Goal: Information Seeking & Learning: Check status

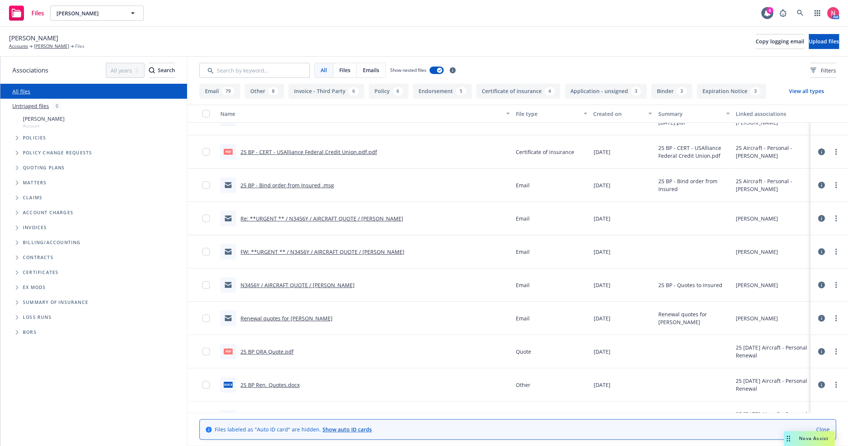
scroll to position [166, 0]
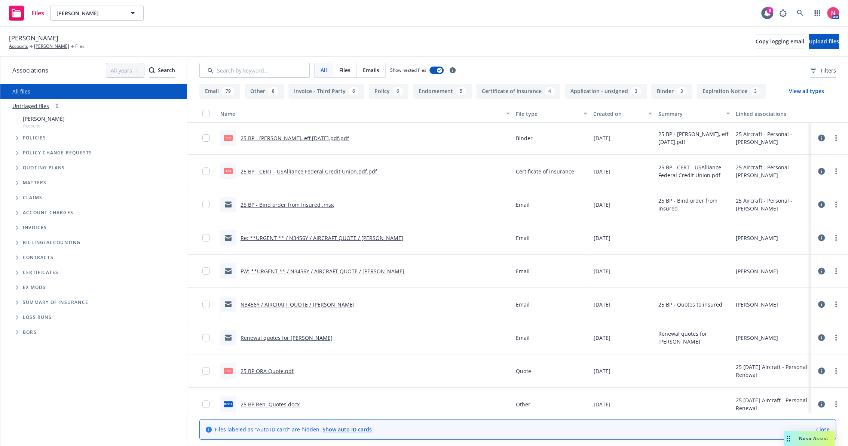
click at [332, 270] on link "FW: **URGENT ** / N3456Y / AIRCRAFT QUOTE / Michael Gold" at bounding box center [322, 271] width 164 height 7
click at [279, 237] on link "Re: **URGENT ** / N3456Y / AIRCRAFT QUOTE / Michael Gold" at bounding box center [321, 237] width 163 height 7
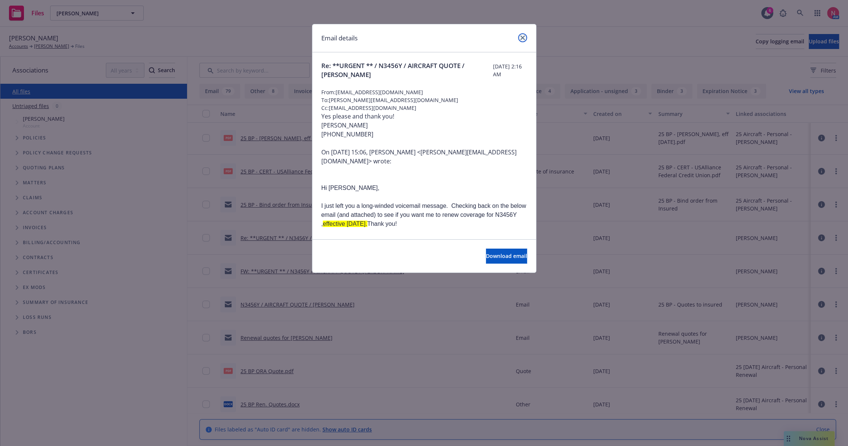
click at [523, 38] on icon "close" at bounding box center [522, 38] width 4 height 4
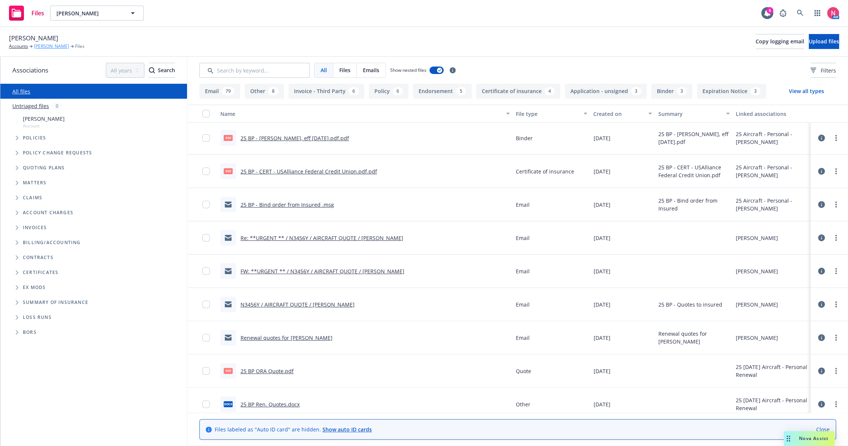
click at [54, 45] on link "[PERSON_NAME]" at bounding box center [51, 46] width 35 height 7
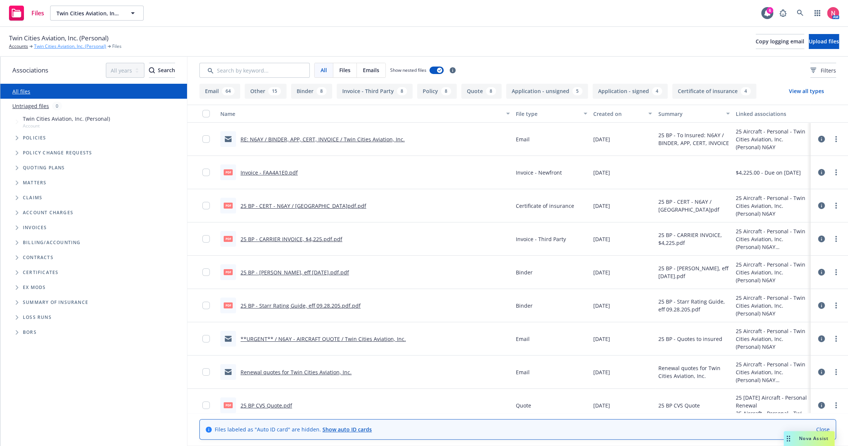
click at [61, 46] on link "Twin Cities Aviation, Inc. (Personal)" at bounding box center [70, 46] width 72 height 7
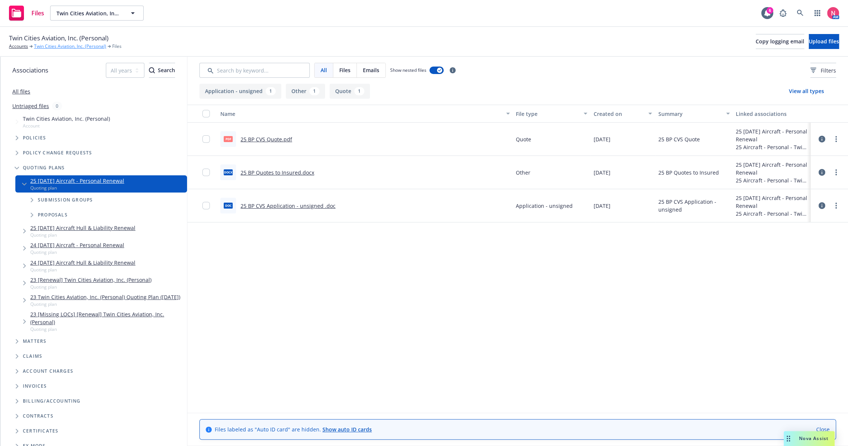
click at [95, 49] on link "Twin Cities Aviation, Inc. (Personal)" at bounding box center [70, 46] width 72 height 7
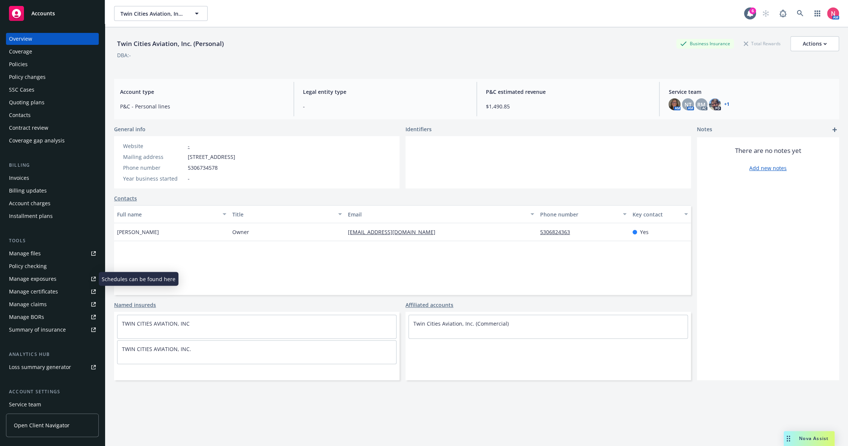
click at [43, 253] on link "Manage files" at bounding box center [52, 253] width 93 height 12
click at [43, 90] on div "SSC Cases" at bounding box center [52, 90] width 87 height 12
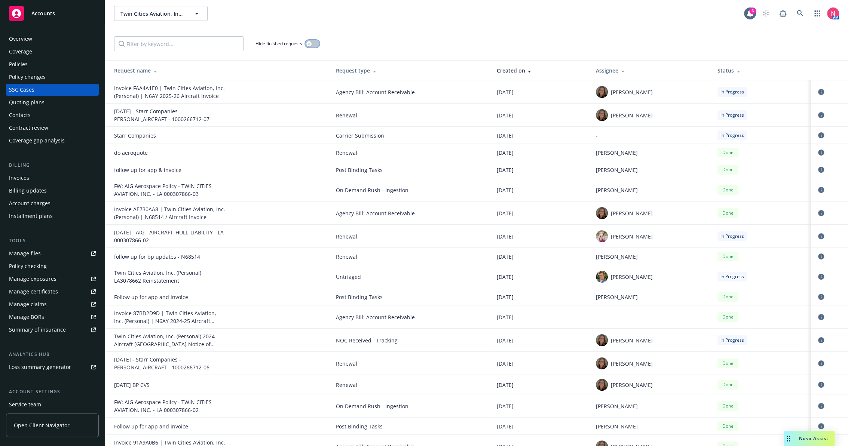
click at [313, 44] on button "button" at bounding box center [312, 43] width 14 height 7
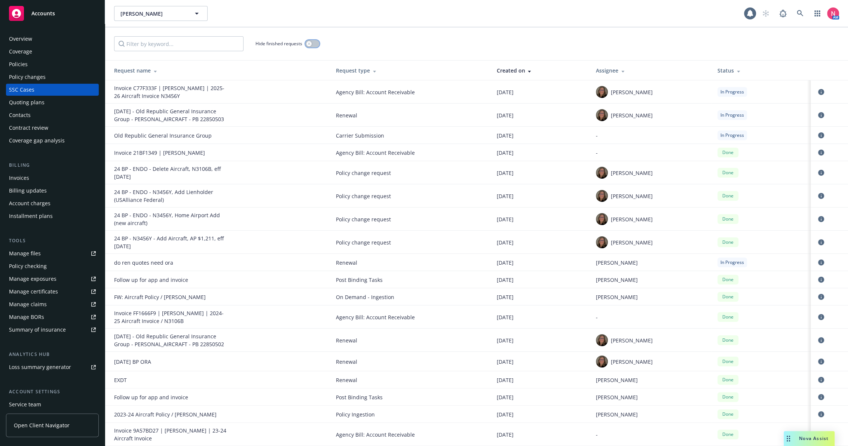
click at [315, 43] on button "button" at bounding box center [312, 43] width 14 height 7
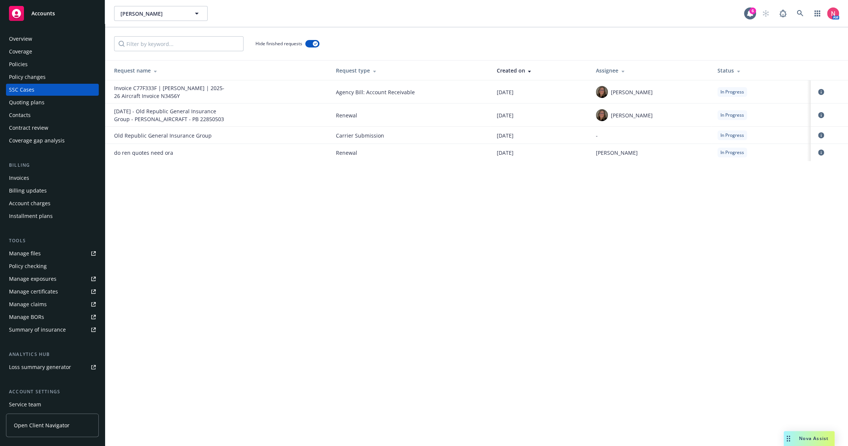
click at [25, 256] on div "Manage files" at bounding box center [25, 253] width 32 height 12
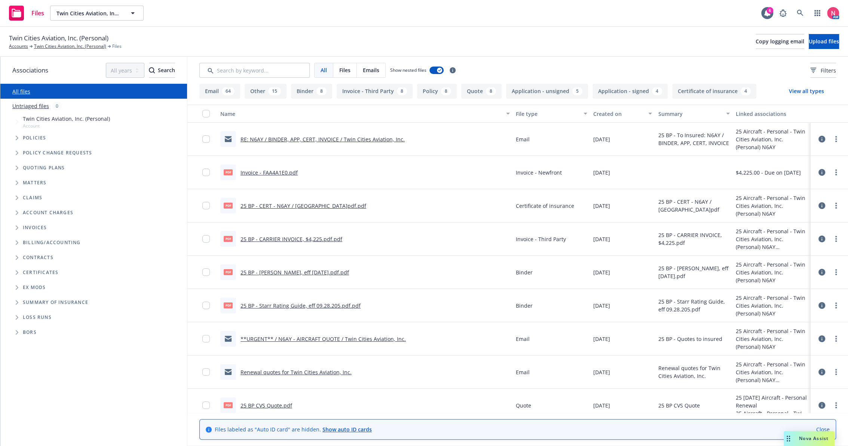
click at [309, 335] on link "**URGENT** / N6AY - AIRCRAFT QUOTE / Twin Cities Aviation, Inc." at bounding box center [322, 338] width 165 height 7
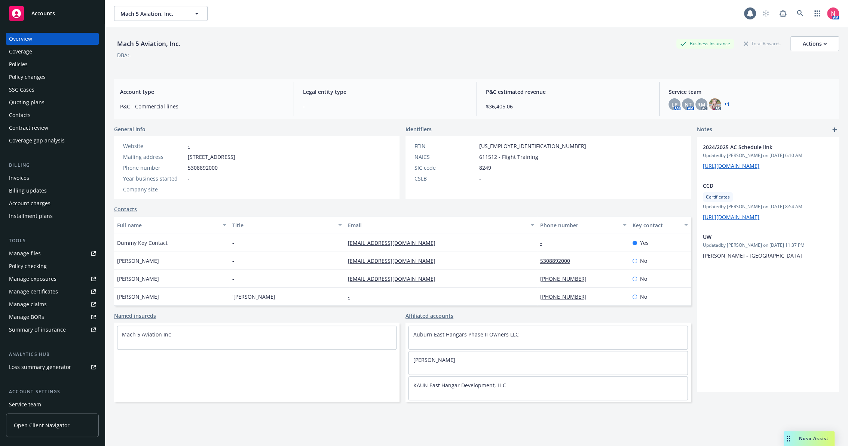
click at [30, 64] on div "Policies" at bounding box center [52, 64] width 87 height 12
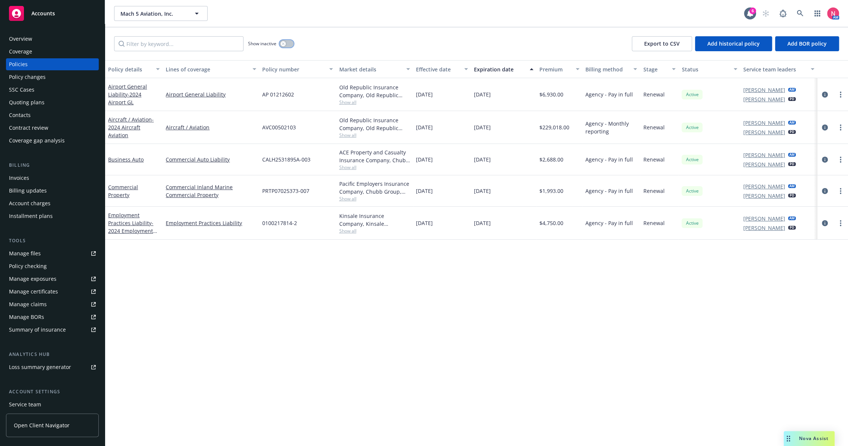
click at [290, 46] on button "button" at bounding box center [286, 43] width 14 height 7
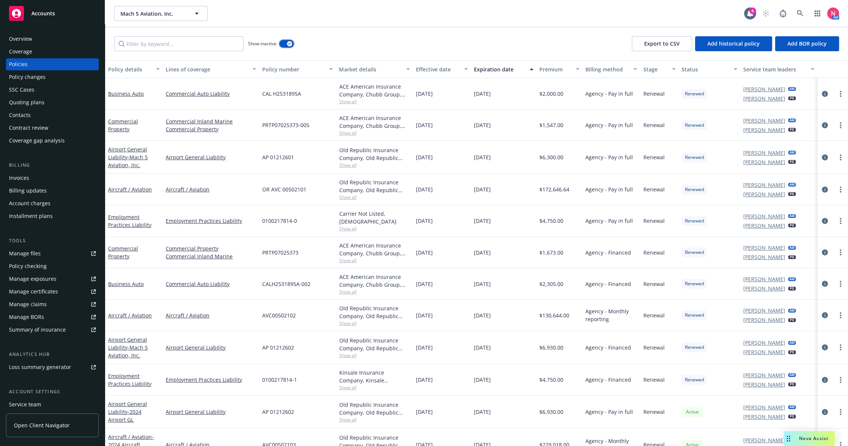
click at [281, 43] on button "button" at bounding box center [286, 43] width 14 height 7
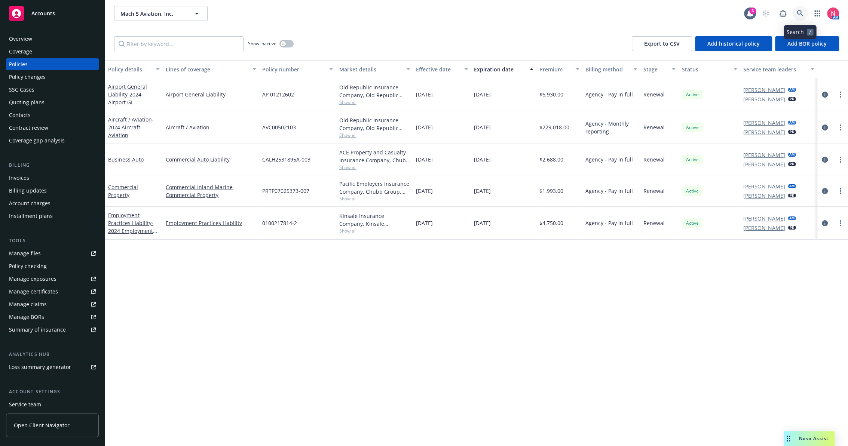
click at [802, 16] on icon at bounding box center [799, 13] width 6 height 6
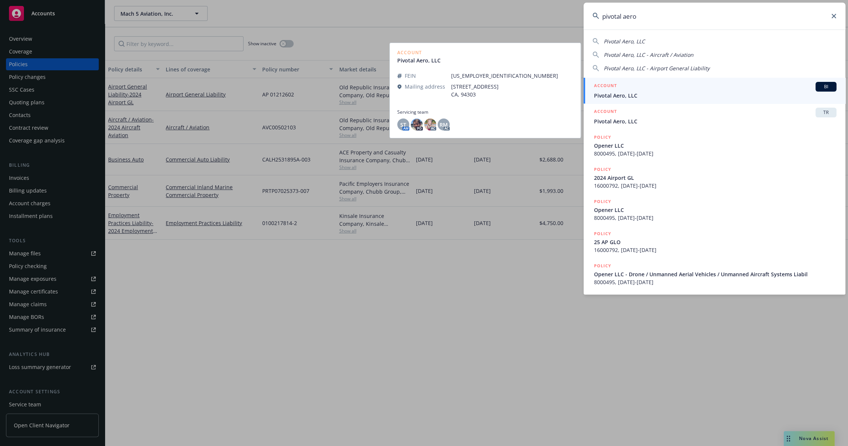
type input "pivotal aero"
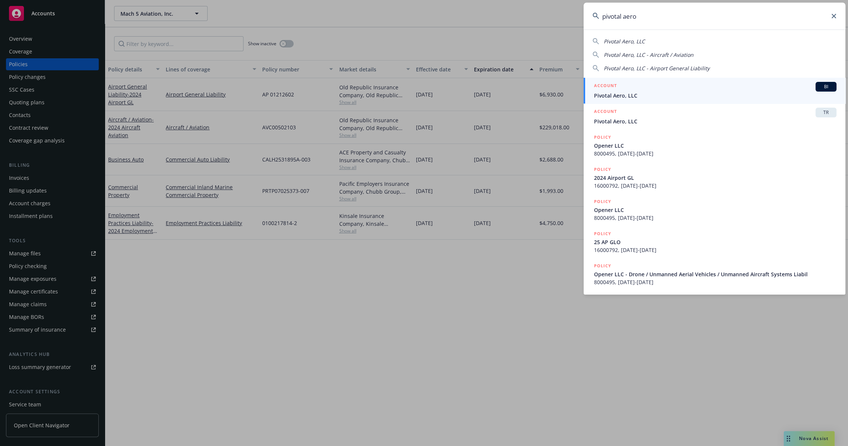
click at [611, 88] on h5 "ACCOUNT" at bounding box center [605, 86] width 23 height 9
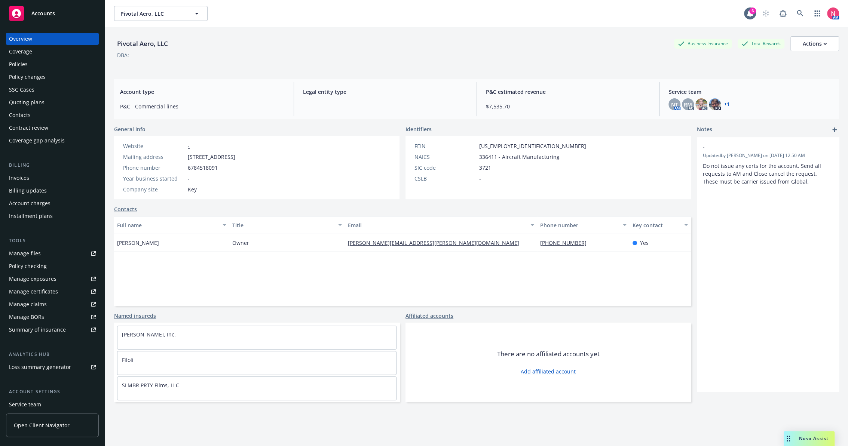
click at [48, 61] on div "Policies" at bounding box center [52, 64] width 87 height 12
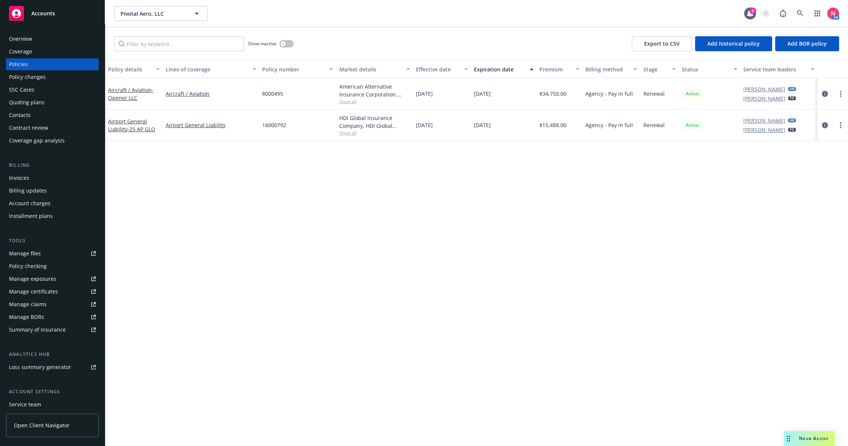
click at [51, 250] on link "Manage files" at bounding box center [52, 253] width 93 height 12
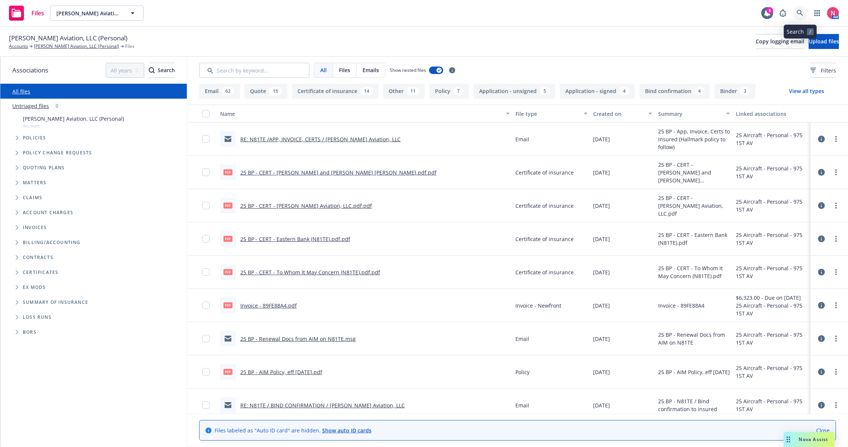
click at [802, 14] on icon at bounding box center [800, 13] width 6 height 6
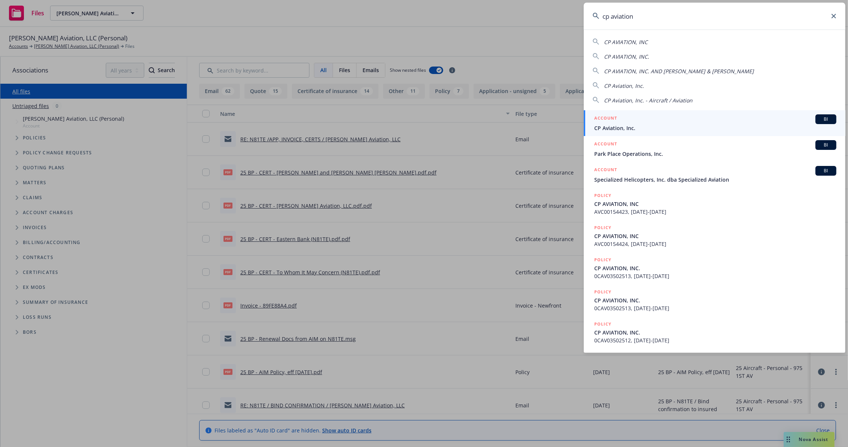
type input "cp aviation"
click at [610, 122] on h5 "ACCOUNT" at bounding box center [605, 118] width 23 height 9
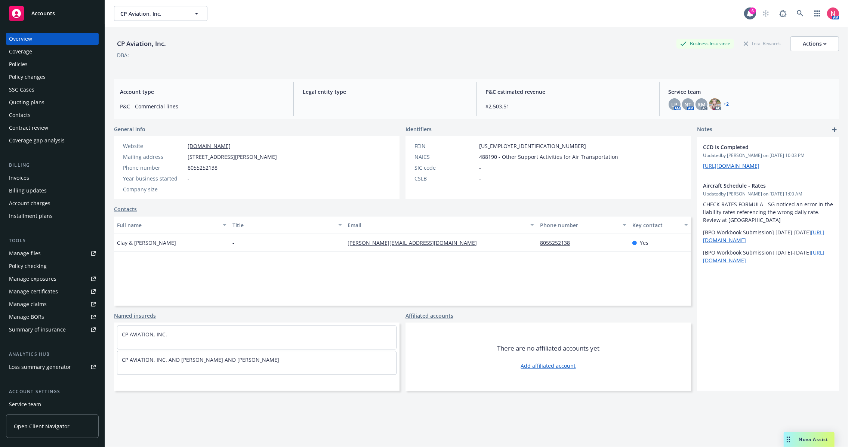
click at [39, 60] on div "Policies" at bounding box center [52, 64] width 87 height 12
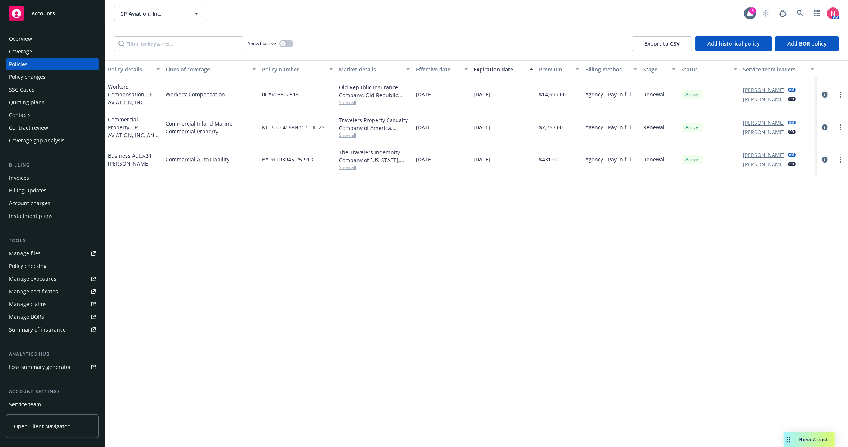
click at [827, 93] on icon "circleInformation" at bounding box center [825, 95] width 6 height 6
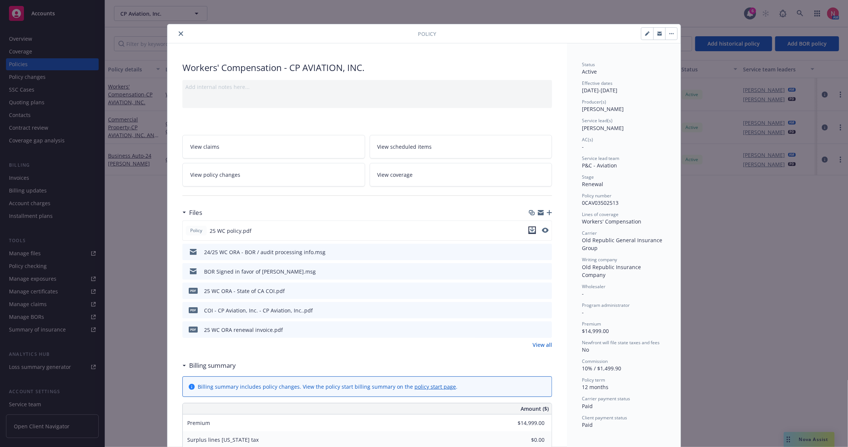
click at [529, 228] on icon "download file" at bounding box center [532, 230] width 6 height 6
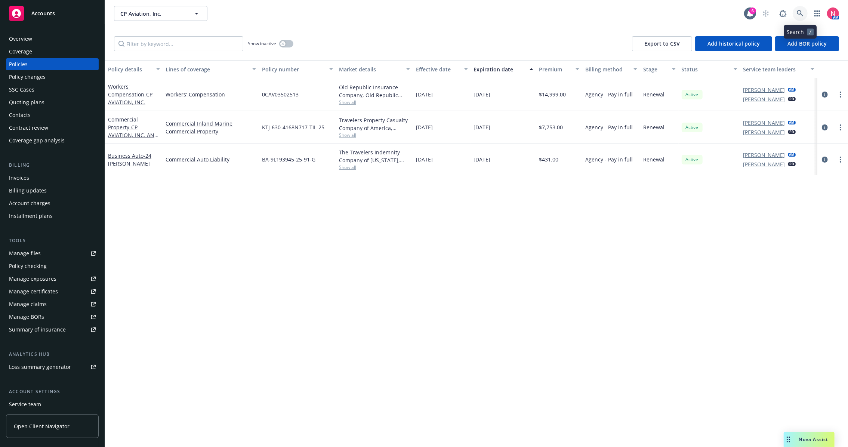
click at [799, 15] on icon at bounding box center [800, 13] width 7 height 7
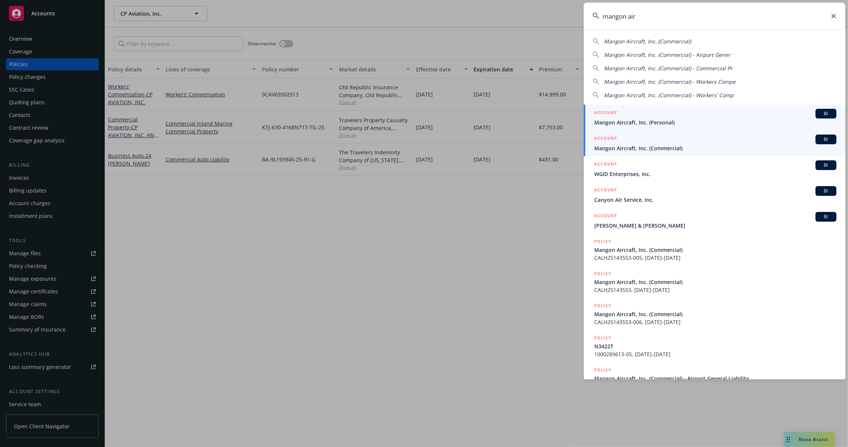
type input "mangon air"
click at [651, 151] on span "Mangon Aircraft, Inc. (Commercial)" at bounding box center [715, 148] width 242 height 8
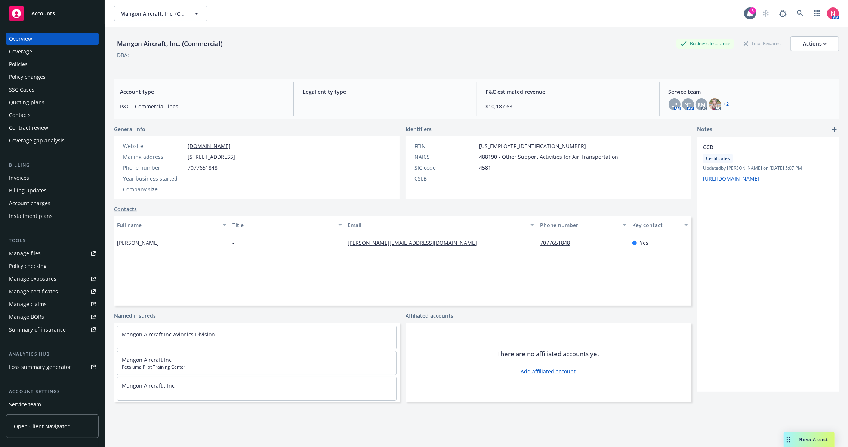
click at [62, 64] on div "Policies" at bounding box center [52, 64] width 87 height 12
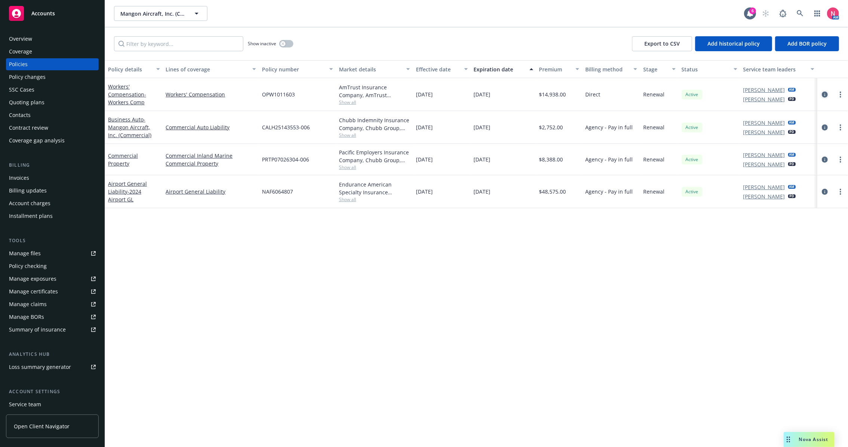
click at [827, 95] on icon "circleInformation" at bounding box center [825, 95] width 6 height 6
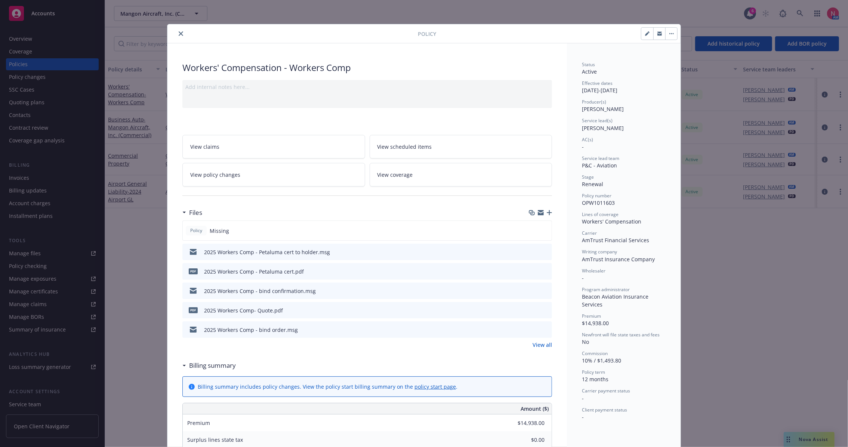
click at [179, 32] on icon "close" at bounding box center [181, 33] width 4 height 4
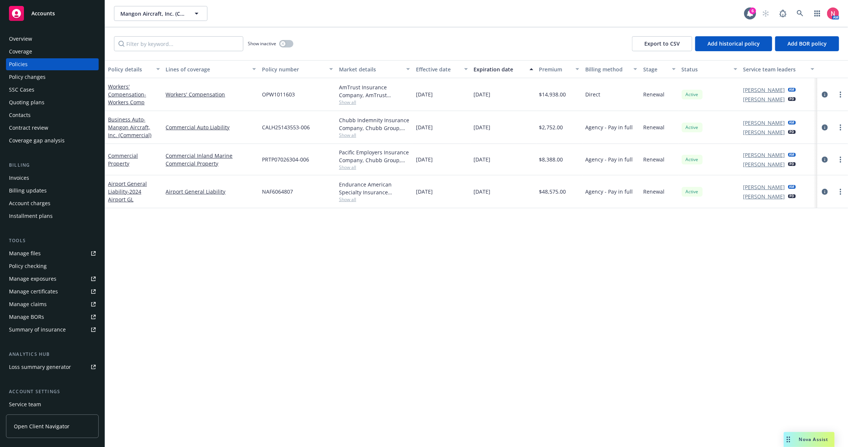
click at [50, 251] on link "Manage files" at bounding box center [52, 253] width 93 height 12
click at [800, 14] on icon at bounding box center [800, 13] width 6 height 6
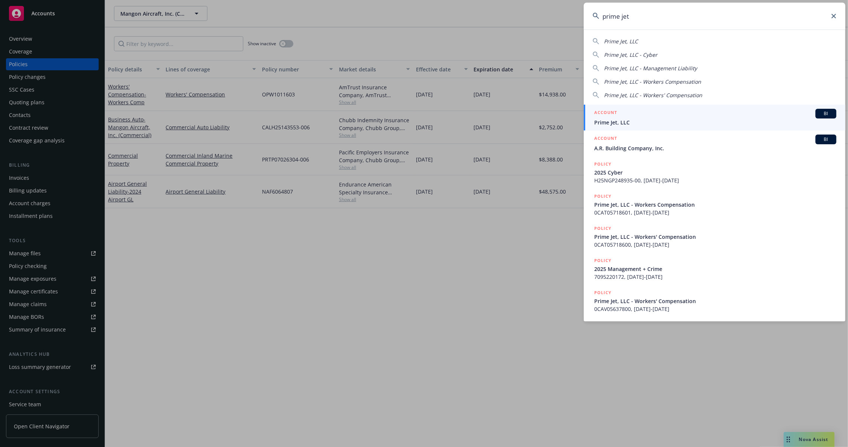
type input "prime jet"
click at [610, 116] on h5 "ACCOUNT" at bounding box center [605, 113] width 23 height 9
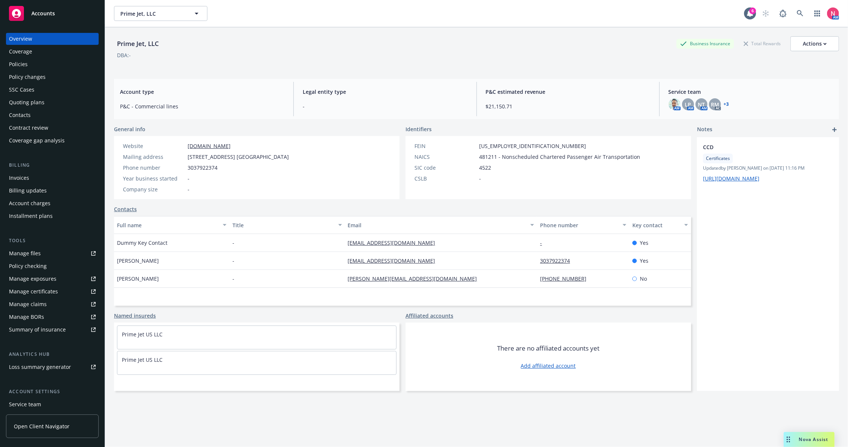
click at [37, 70] on div "Overview Coverage Policies Policy changes SSC Cases Quoting plans Contacts Cont…" at bounding box center [52, 90] width 93 height 114
click at [37, 65] on div "Policies" at bounding box center [52, 64] width 87 height 12
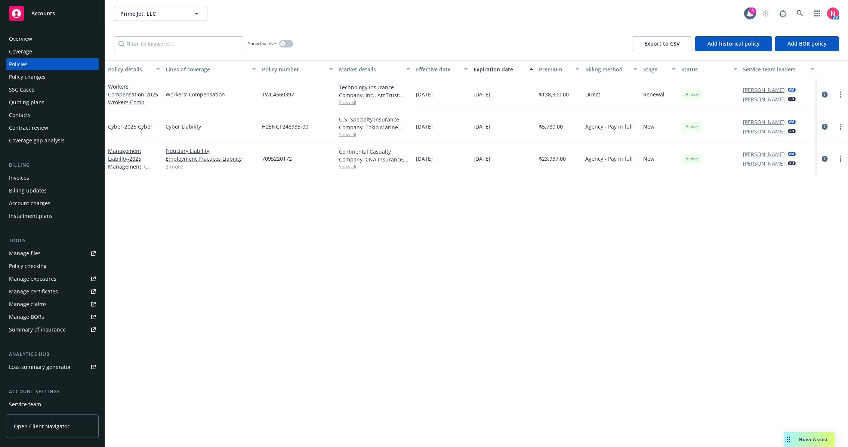
click at [827, 92] on icon "circleInformation" at bounding box center [825, 95] width 6 height 6
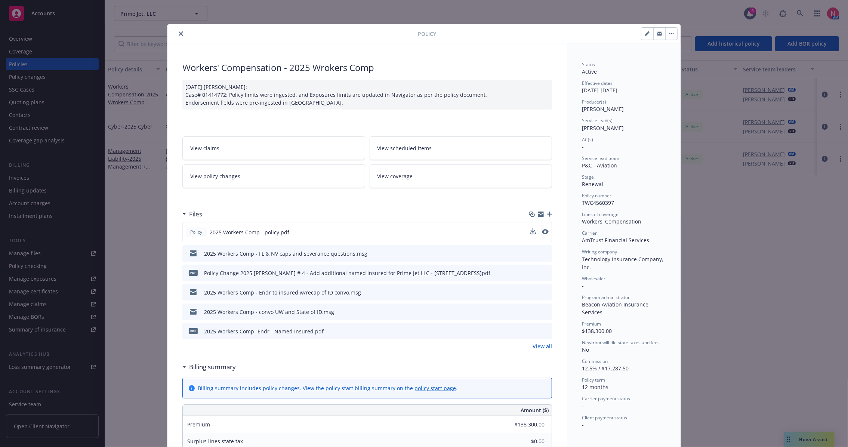
click at [523, 231] on div "Policy 2025 Workers Comp - policy.pdf" at bounding box center [367, 232] width 370 height 20
click at [529, 233] on icon "download file" at bounding box center [532, 232] width 6 height 6
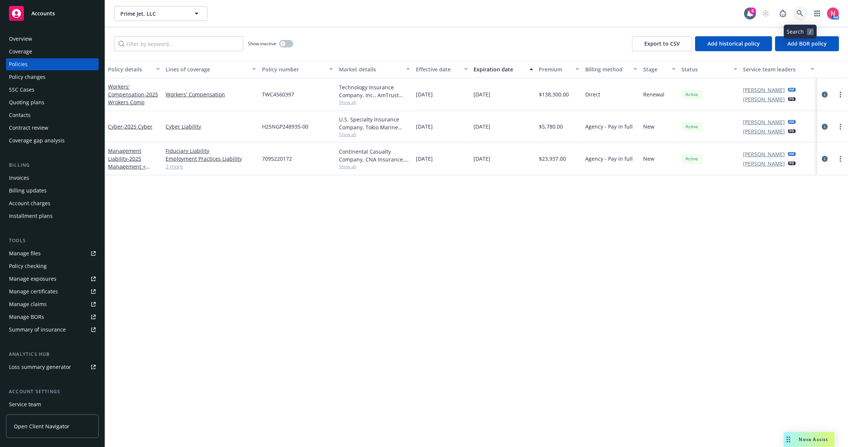
click at [804, 14] on icon at bounding box center [800, 13] width 7 height 7
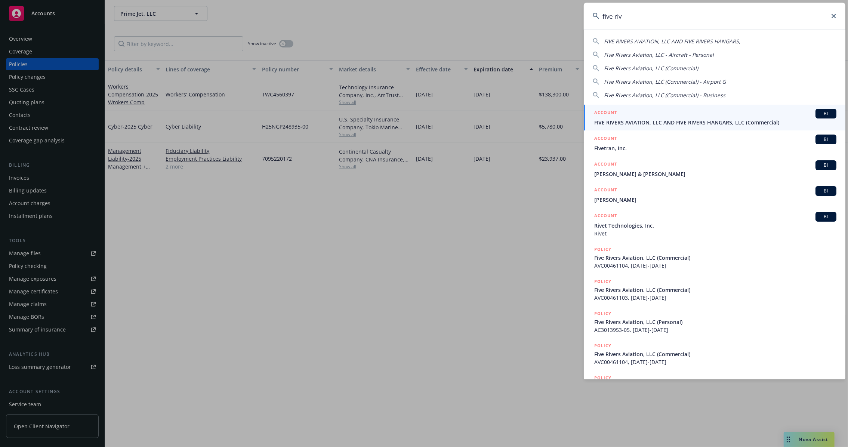
type input "five riv"
click at [643, 117] on div "ACCOUNT BI" at bounding box center [715, 114] width 242 height 10
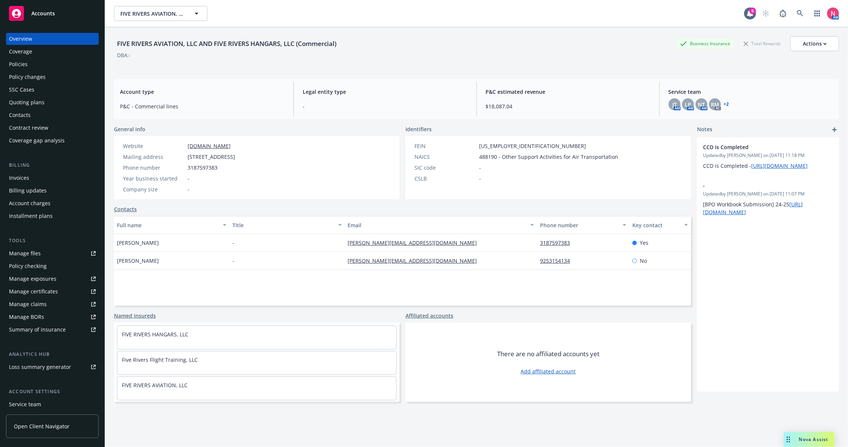
click at [27, 62] on div "Policies" at bounding box center [52, 64] width 87 height 12
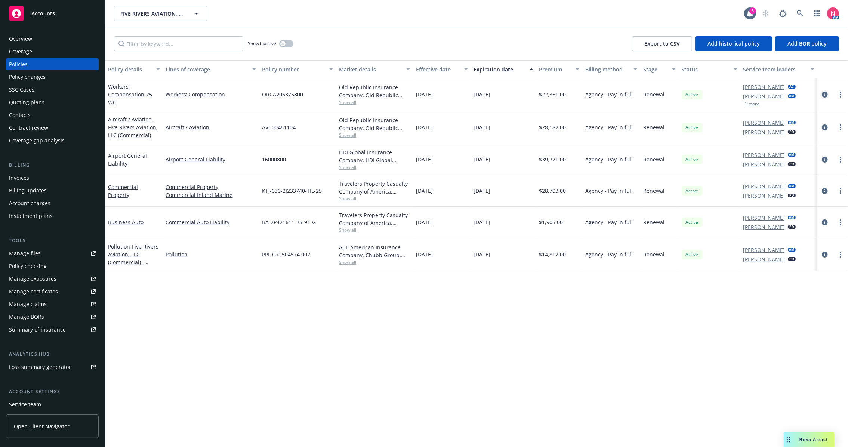
click at [823, 92] on icon "circleInformation" at bounding box center [825, 95] width 6 height 6
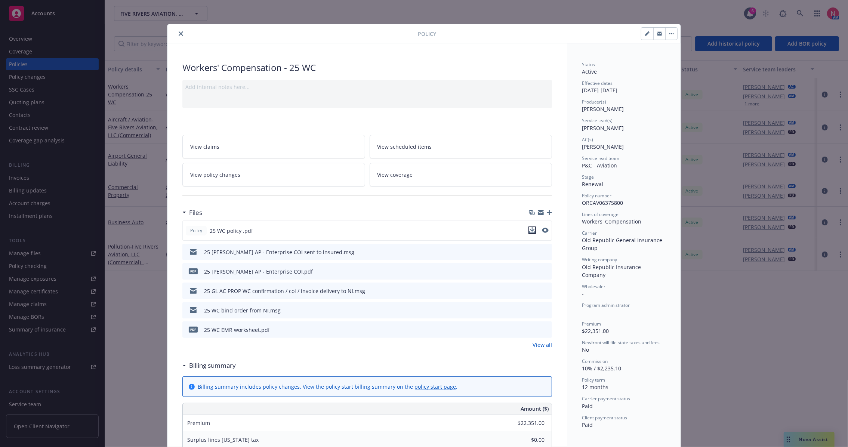
click at [532, 231] on button "download file" at bounding box center [532, 230] width 7 height 7
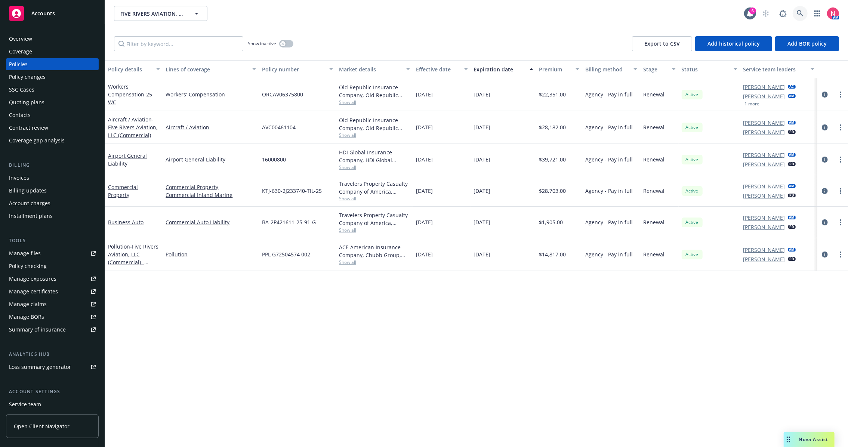
click at [802, 16] on icon at bounding box center [800, 13] width 7 height 7
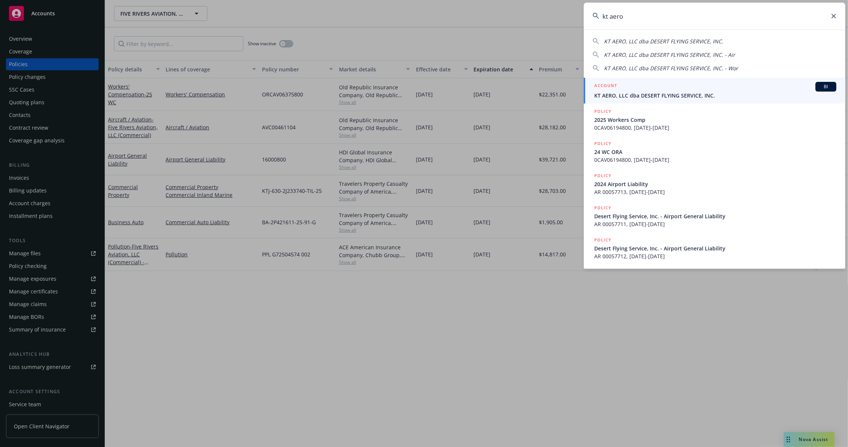
type input "kt aero"
click at [643, 86] on div "ACCOUNT BI" at bounding box center [715, 87] width 242 height 10
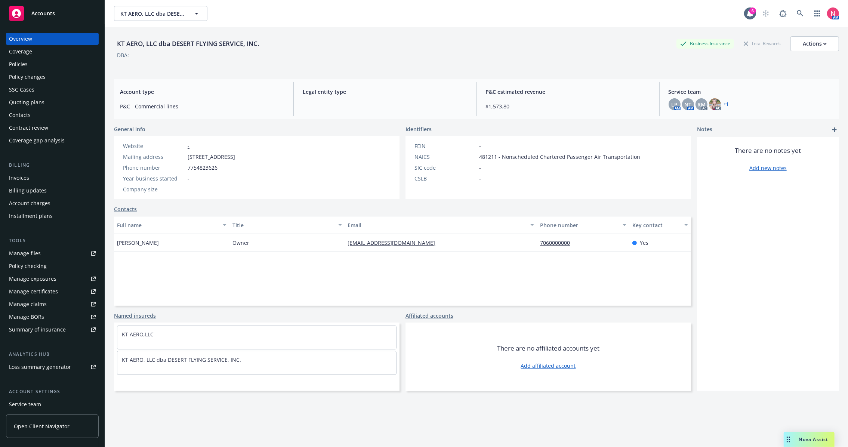
click at [48, 61] on div "Policies" at bounding box center [52, 64] width 87 height 12
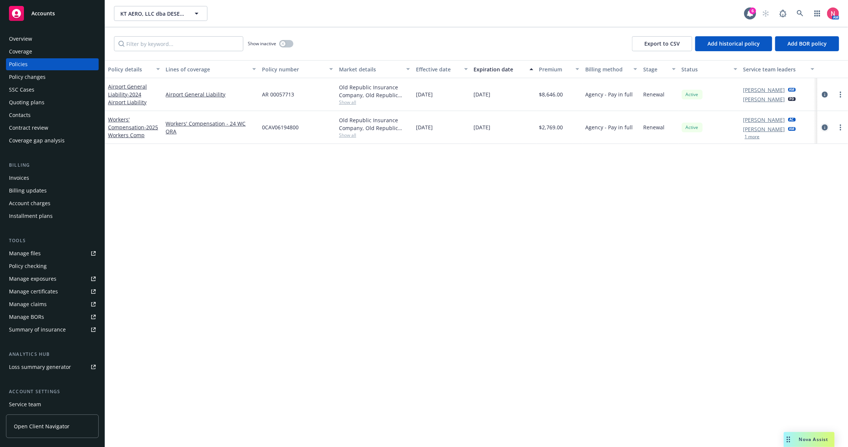
click at [828, 127] on link "circleInformation" at bounding box center [825, 127] width 9 height 9
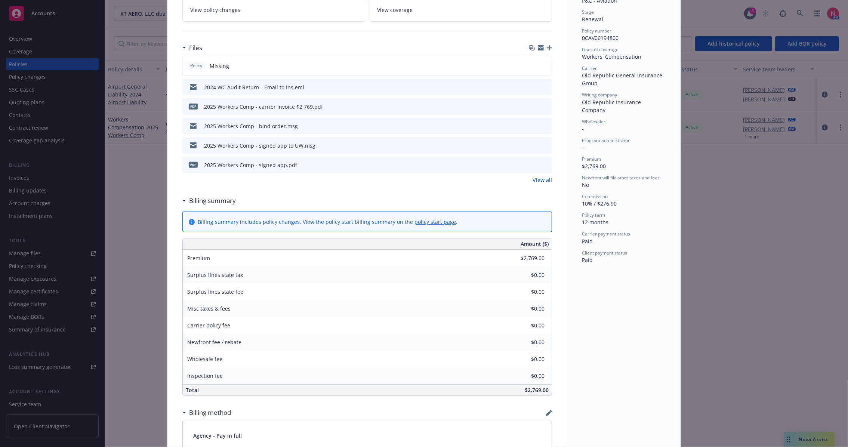
scroll to position [166, 0]
click at [530, 160] on icon "download file" at bounding box center [533, 163] width 6 height 6
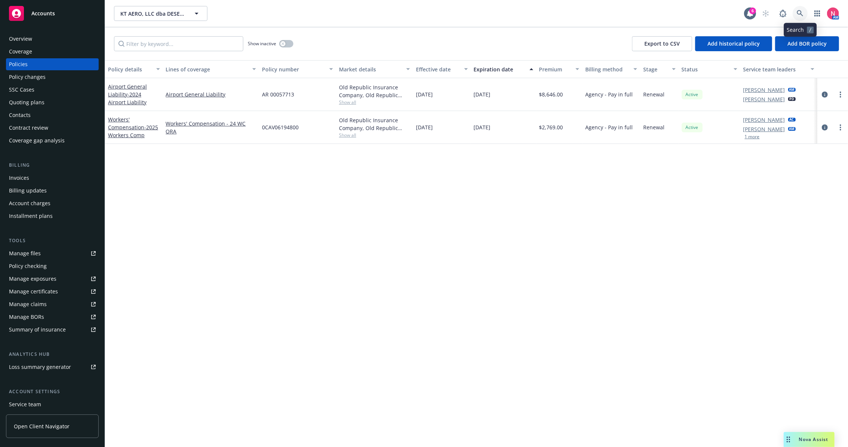
click at [805, 15] on link at bounding box center [800, 13] width 15 height 15
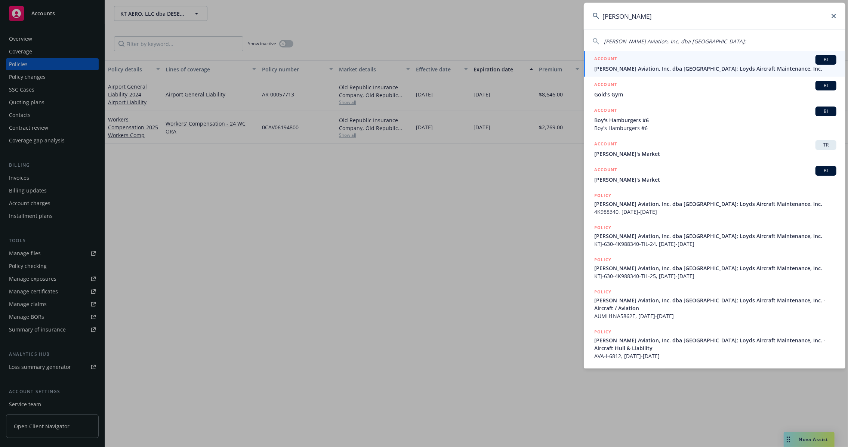
type input "loyd's"
click at [652, 65] on span "Loyd's Aviation, Inc. dba Bakersfield Jet Center; Loyds Aircraft Maintenance, I…" at bounding box center [715, 69] width 242 height 8
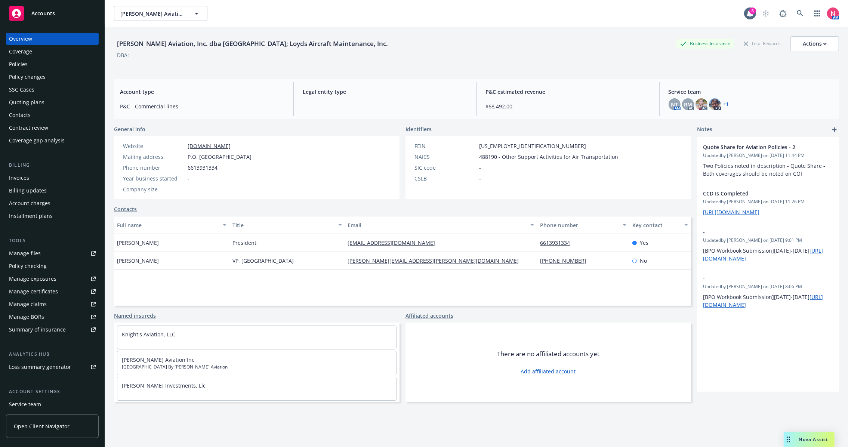
click at [51, 65] on div "Policies" at bounding box center [52, 64] width 87 height 12
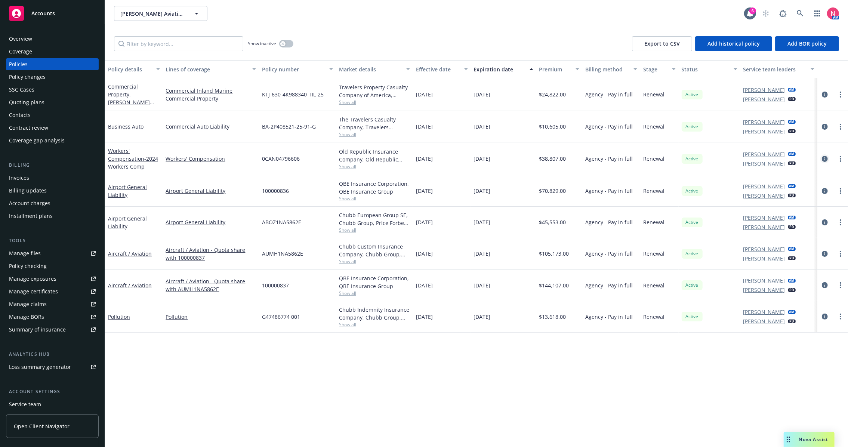
click at [827, 159] on icon "circleInformation" at bounding box center [825, 159] width 6 height 6
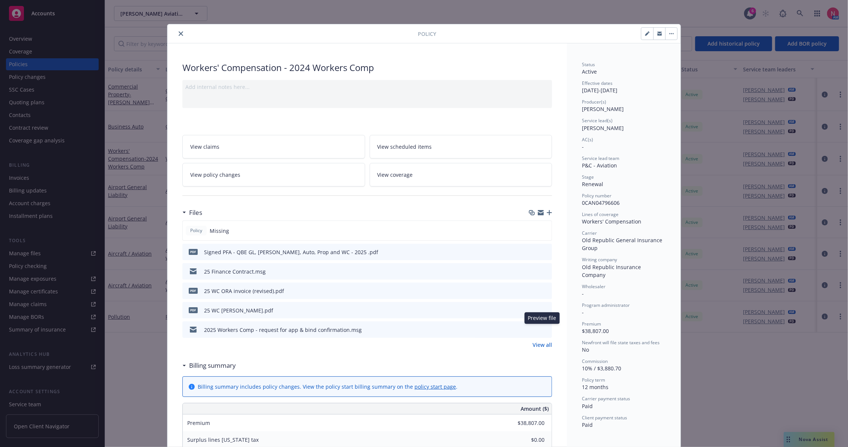
click at [543, 328] on icon "preview file" at bounding box center [545, 329] width 7 height 5
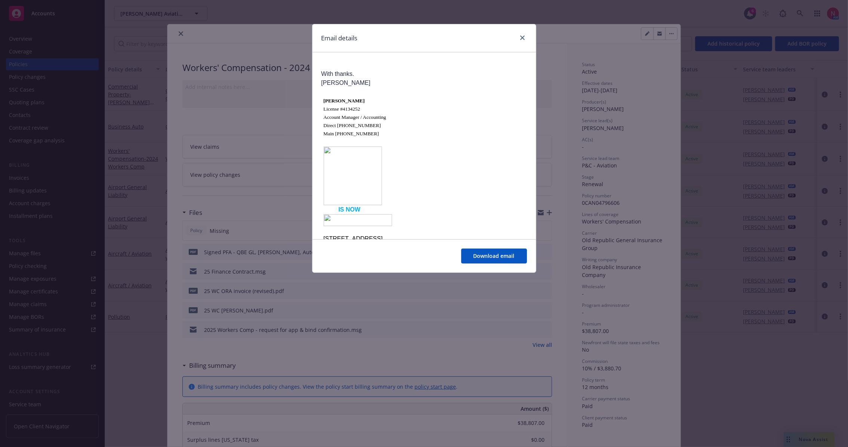
scroll to position [170, 0]
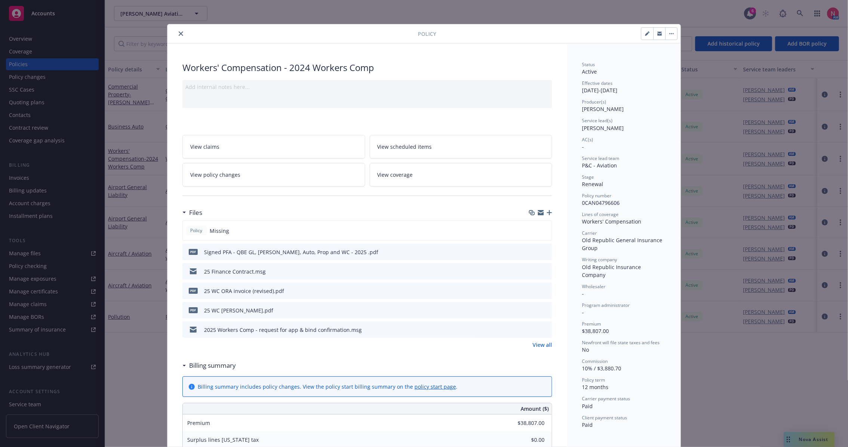
click at [544, 342] on link "View all" at bounding box center [542, 345] width 19 height 8
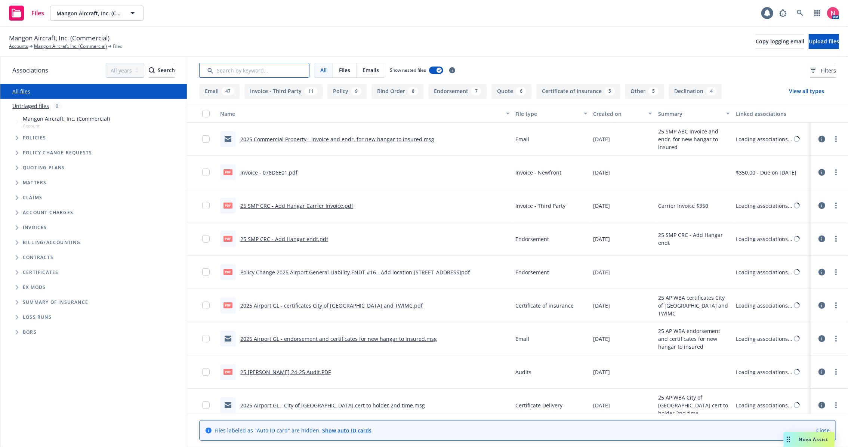
click at [259, 74] on input "Search by keyword..." at bounding box center [254, 70] width 110 height 15
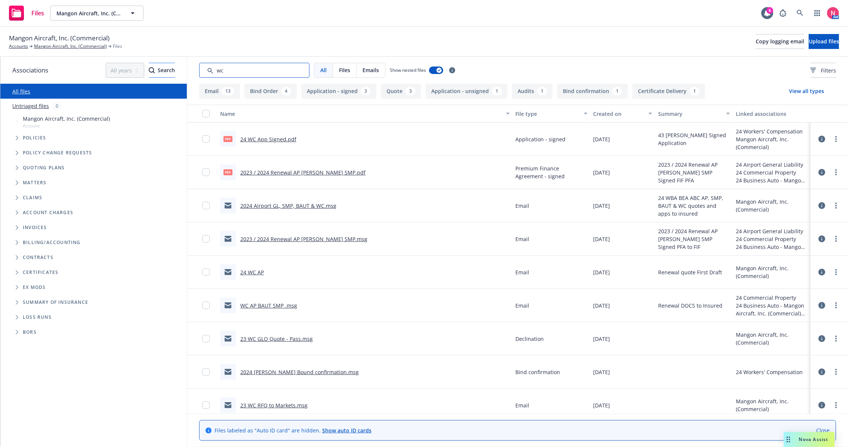
drag, startPoint x: 245, startPoint y: 70, endPoint x: 155, endPoint y: 68, distance: 90.5
click at [177, 71] on div "Associations All years 2027 2026 2025 2024 2023 2022 2021 2020 2019 2018 2017 2…" at bounding box center [424, 252] width 848 height 390
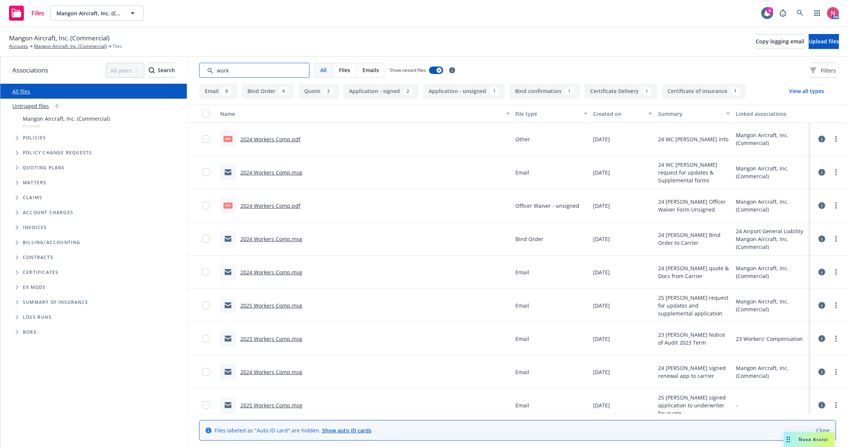
type input "work"
click at [650, 113] on div "button" at bounding box center [652, 113] width 4 height 17
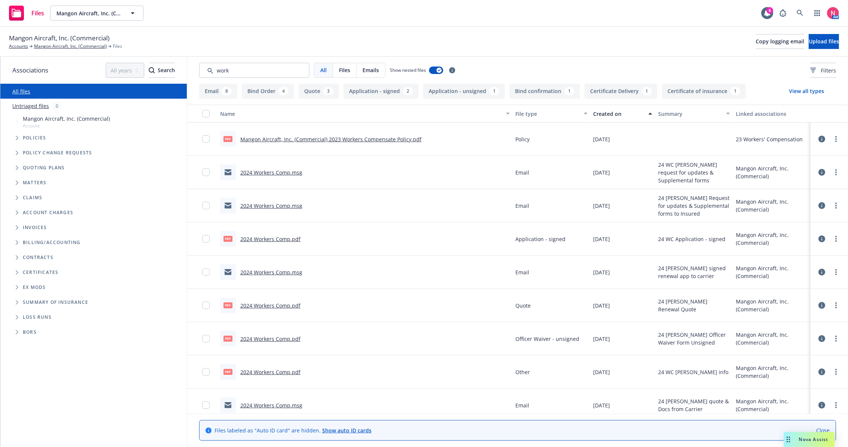
click at [627, 110] on div "Created on" at bounding box center [619, 114] width 50 height 8
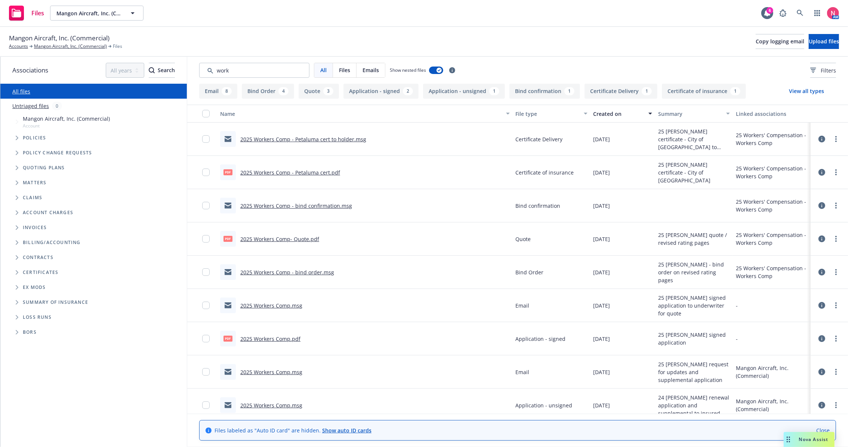
click at [291, 270] on link "2025 Workers Comp - bind order.msg" at bounding box center [287, 272] width 94 height 7
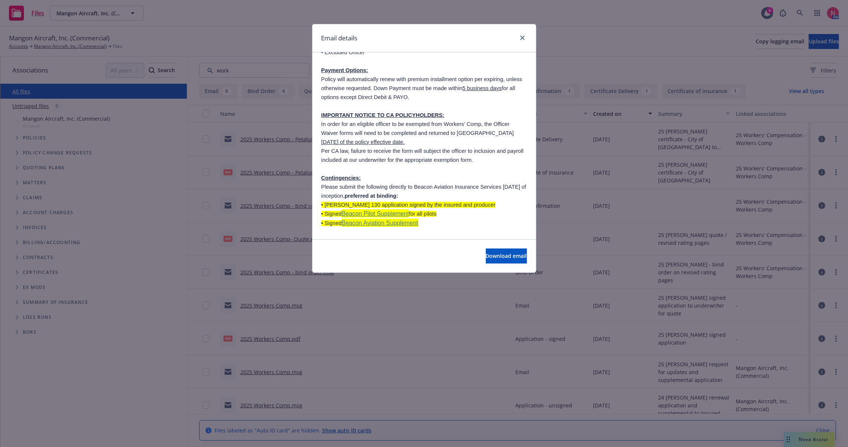
scroll to position [1578, 0]
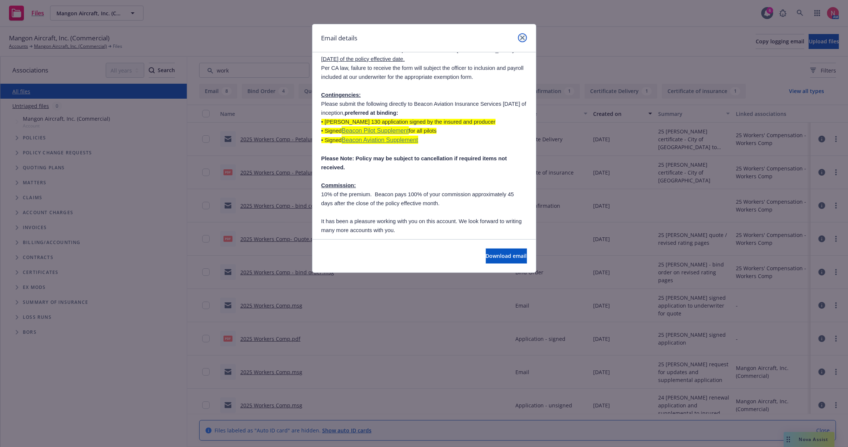
click at [523, 36] on icon "close" at bounding box center [522, 38] width 4 height 4
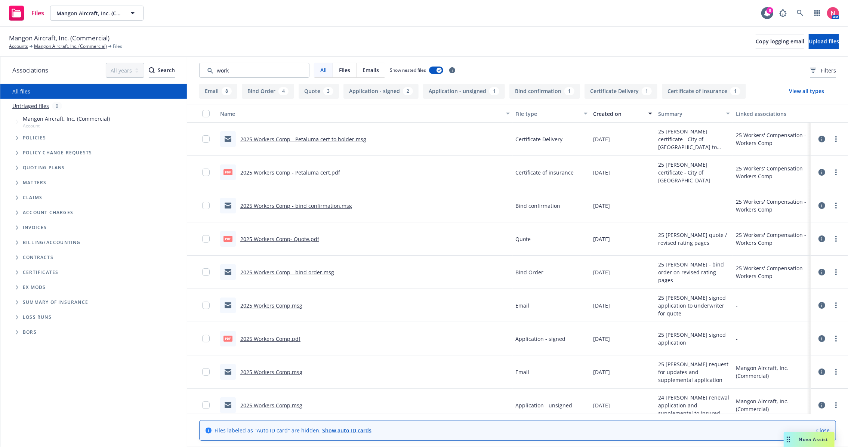
click at [290, 206] on link "2025 Workers Comp - bind confirmation.msg" at bounding box center [296, 205] width 112 height 7
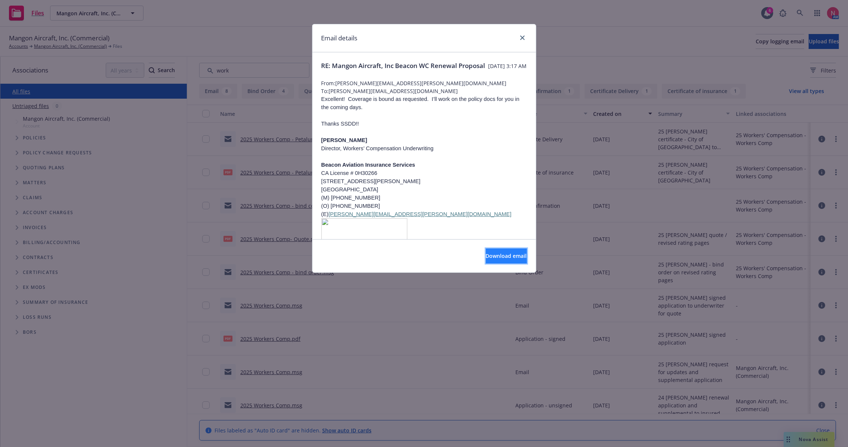
click at [495, 258] on span "Download email" at bounding box center [506, 255] width 41 height 7
click at [526, 38] on link "close" at bounding box center [522, 37] width 9 height 9
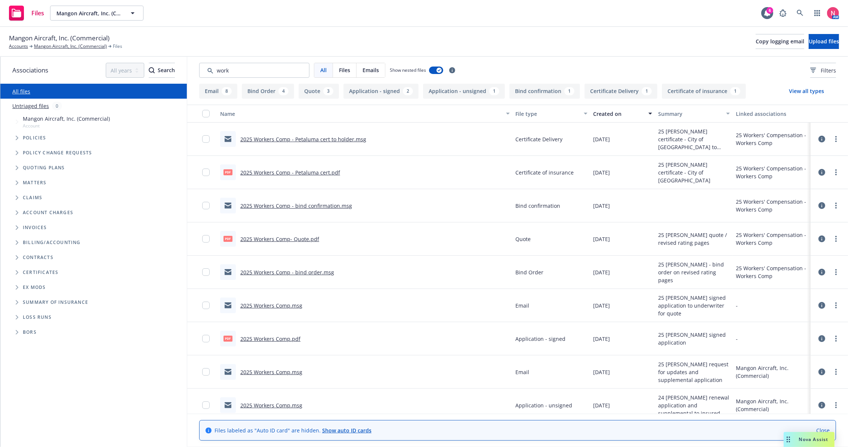
click at [287, 239] on link "2025 Workers Comp- Quote.pdf" at bounding box center [279, 239] width 79 height 7
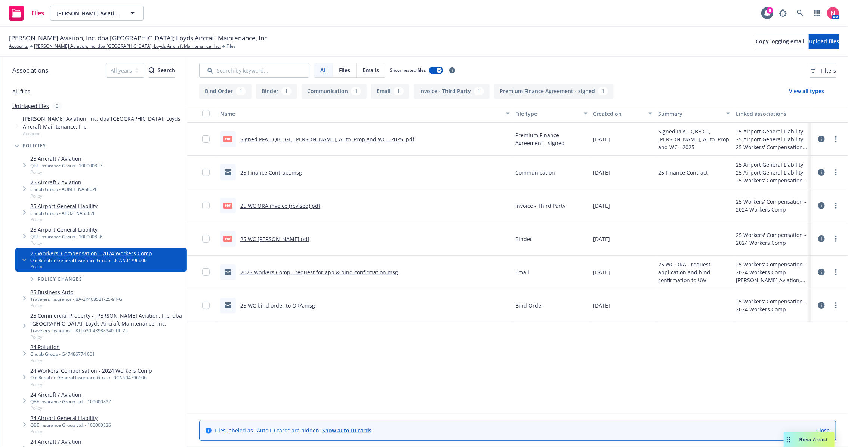
click at [268, 237] on link "25 WC [PERSON_NAME].pdf" at bounding box center [274, 239] width 69 height 7
click at [265, 306] on link "25 WC bind order to ORA.msg" at bounding box center [277, 305] width 75 height 7
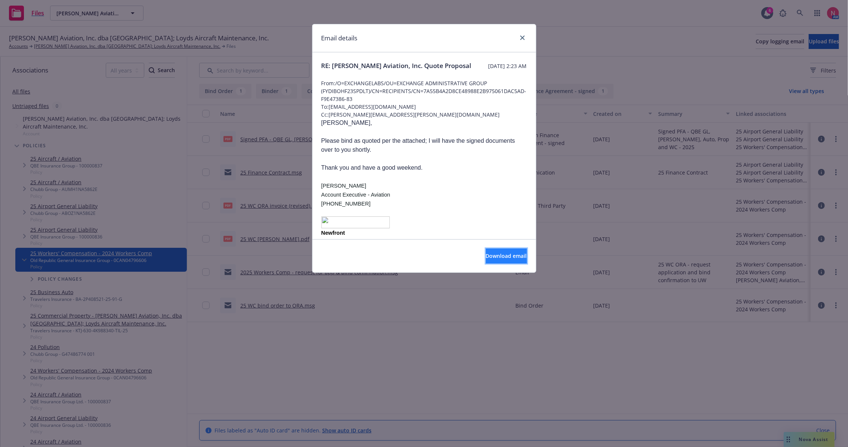
click at [489, 262] on button "Download email" at bounding box center [506, 256] width 41 height 15
click at [519, 40] on link "close" at bounding box center [522, 37] width 9 height 9
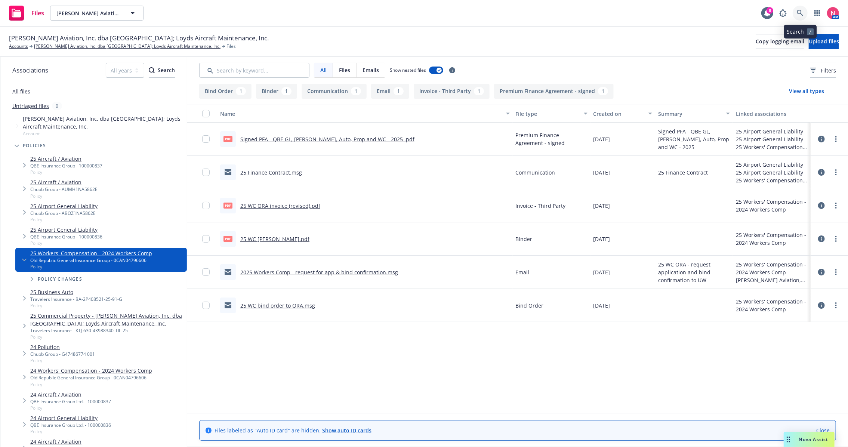
click at [796, 13] on link at bounding box center [800, 13] width 15 height 15
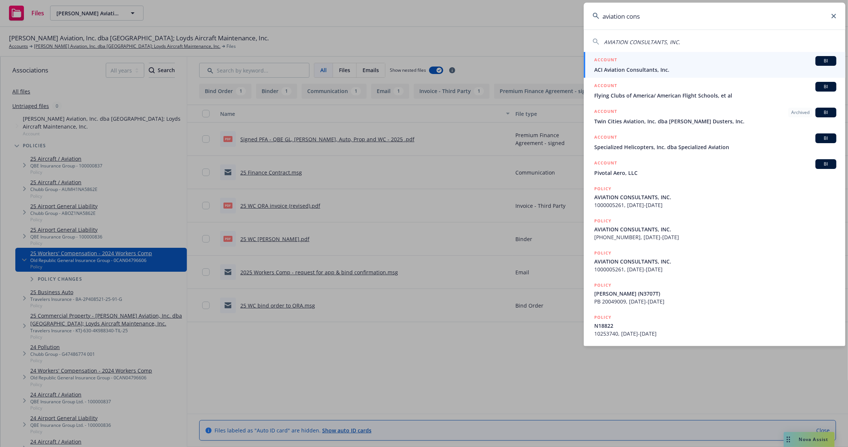
type input "aviation cons"
click at [658, 61] on div "ACCOUNT BI" at bounding box center [715, 61] width 242 height 10
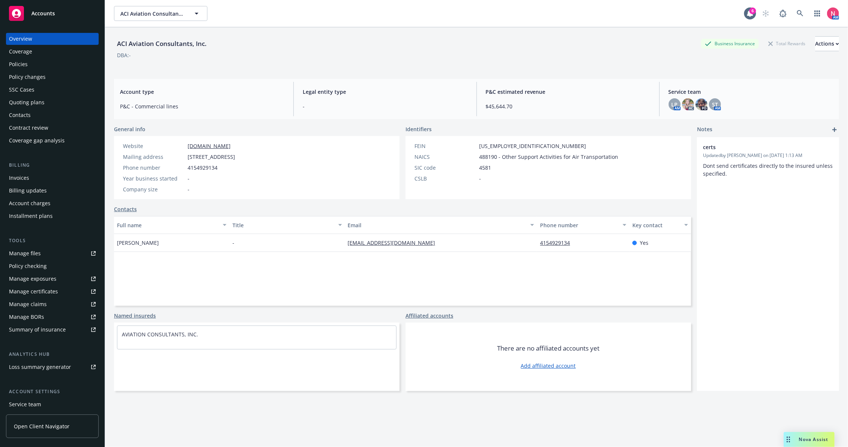
click at [30, 62] on div "Policies" at bounding box center [52, 64] width 87 height 12
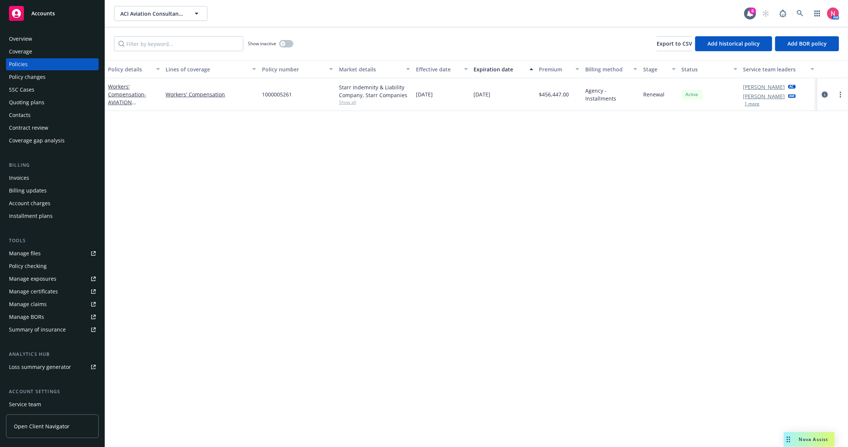
click at [824, 96] on icon "circleInformation" at bounding box center [825, 95] width 6 height 6
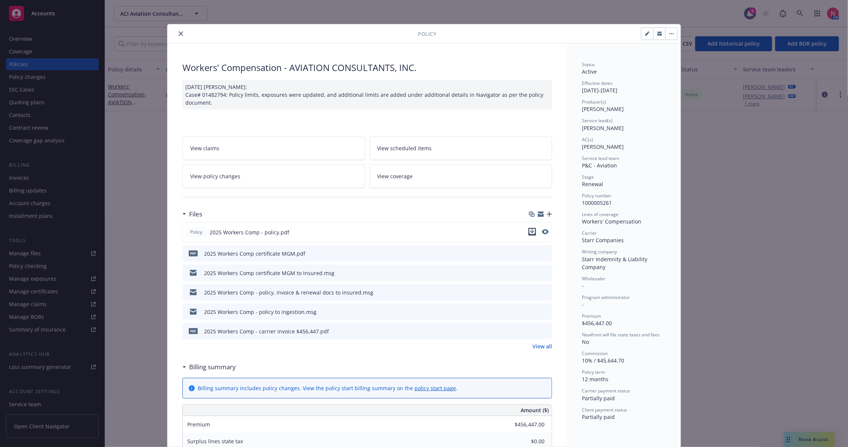
click at [529, 229] on icon "download file" at bounding box center [532, 232] width 6 height 6
click at [180, 34] on button "close" at bounding box center [180, 33] width 9 height 9
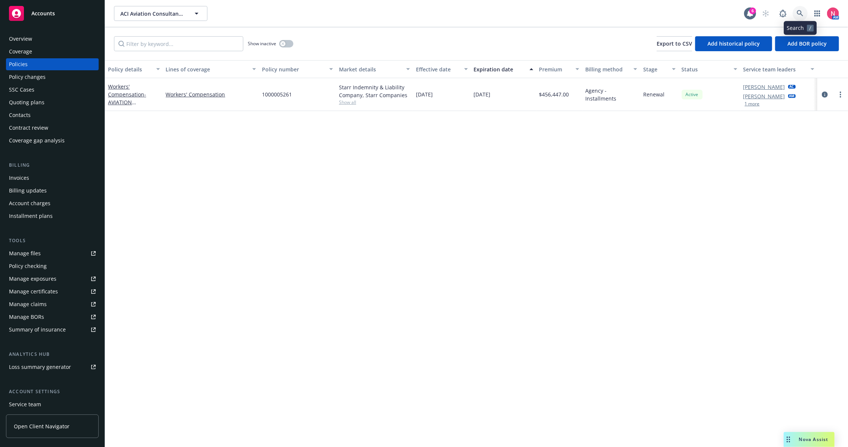
click at [799, 19] on link at bounding box center [800, 13] width 15 height 15
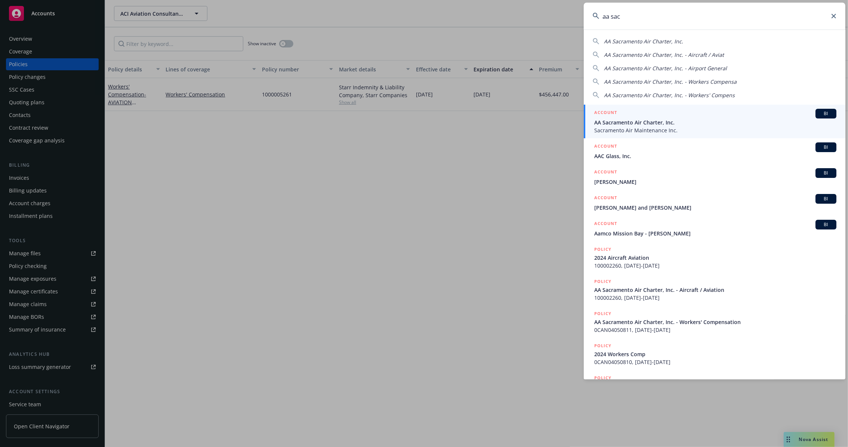
type input "aa sac"
click at [613, 116] on h5 "ACCOUNT" at bounding box center [605, 113] width 23 height 9
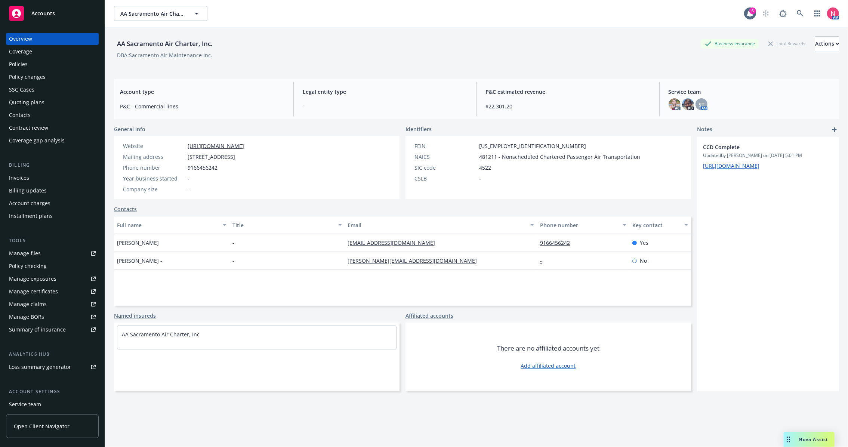
click at [18, 64] on div "Policies" at bounding box center [18, 64] width 19 height 12
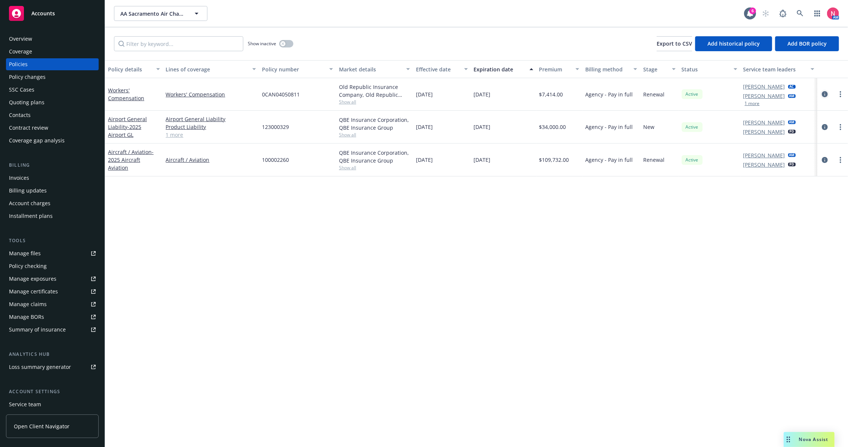
click at [828, 93] on link "circleInformation" at bounding box center [825, 94] width 9 height 9
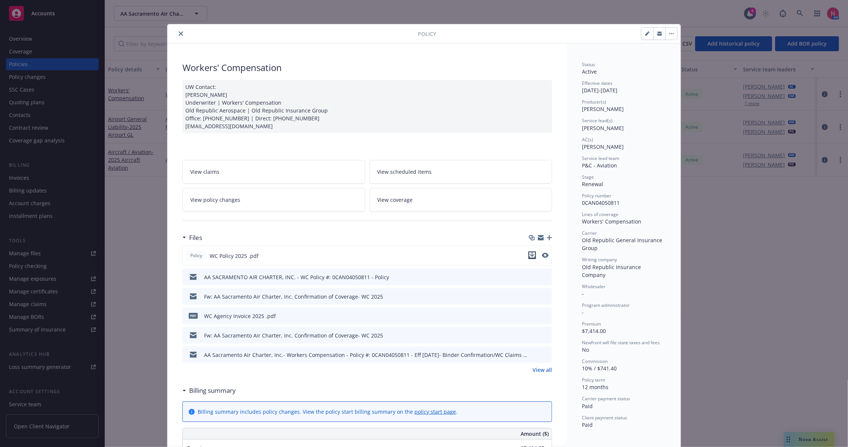
click at [530, 253] on icon "download file" at bounding box center [532, 255] width 6 height 6
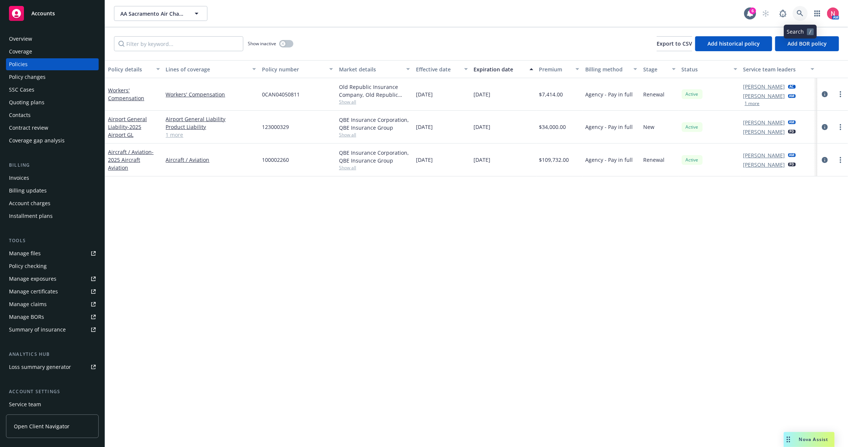
click at [800, 7] on link at bounding box center [800, 13] width 15 height 15
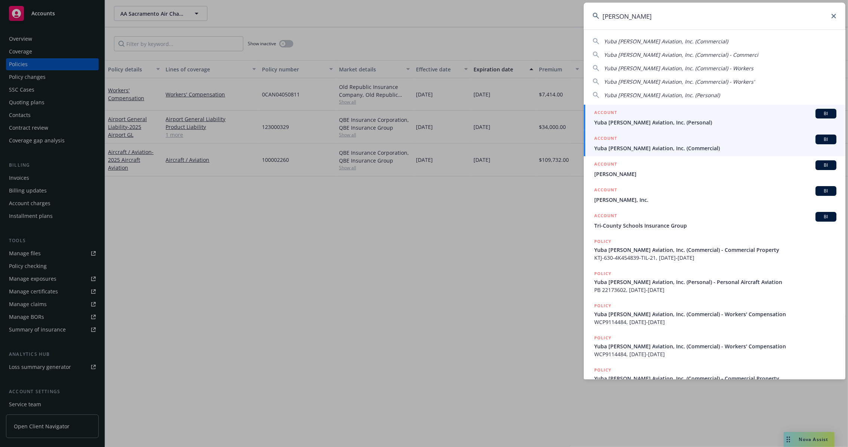
type input "yuba sutter"
click at [702, 146] on span "Yuba [PERSON_NAME] Aviation, Inc. (Commercial)" at bounding box center [715, 148] width 242 height 8
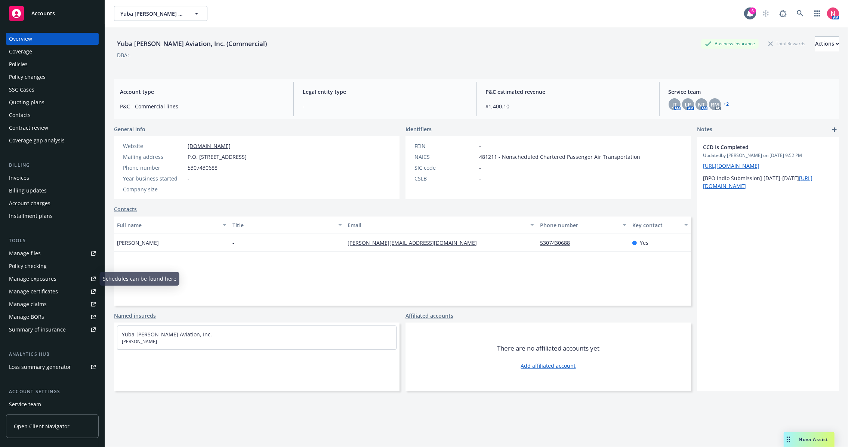
click at [28, 254] on div "Manage files" at bounding box center [25, 253] width 32 height 12
click at [37, 65] on div "Policies" at bounding box center [52, 64] width 87 height 12
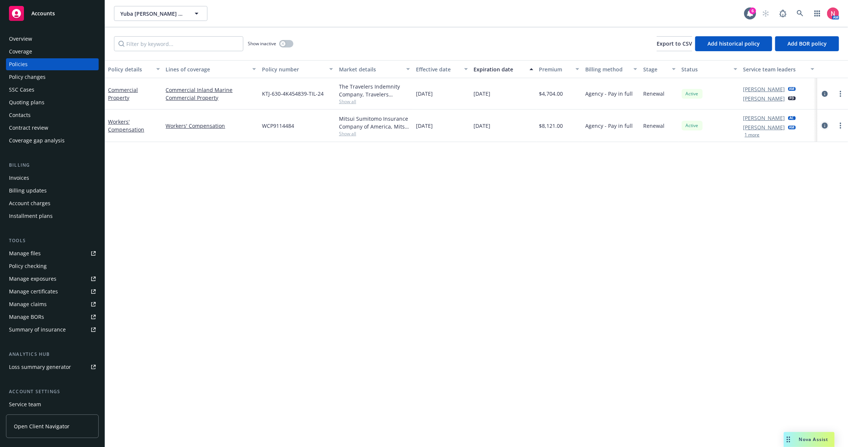
click at [825, 126] on icon "circleInformation" at bounding box center [825, 126] width 6 height 6
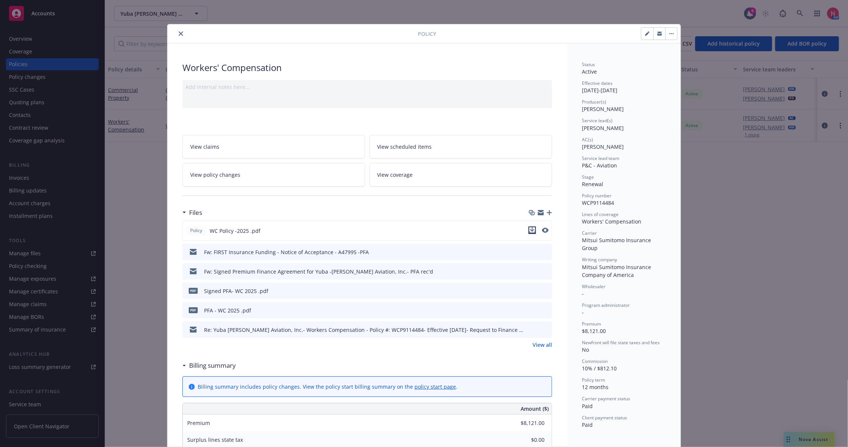
click at [532, 228] on icon "download file" at bounding box center [532, 230] width 6 height 6
click at [176, 33] on button "close" at bounding box center [180, 33] width 9 height 9
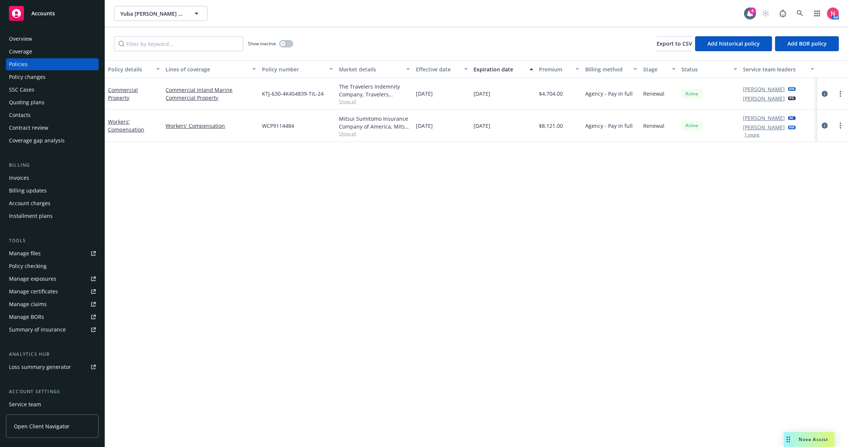
click at [430, 253] on div "Policy details Lines of coverage Policy number Market details Effective date Ex…" at bounding box center [476, 253] width 743 height 387
click at [801, 16] on icon at bounding box center [800, 13] width 7 height 7
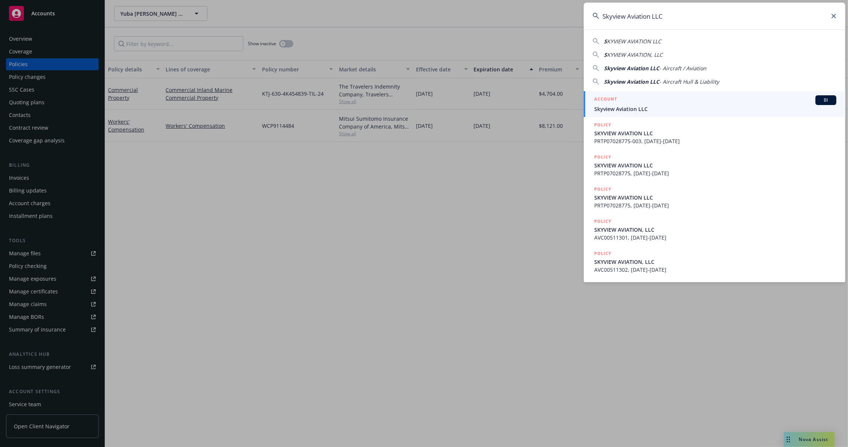
type input "Skyview Aviation LLC"
click at [603, 104] on div "ACCOUNT BI" at bounding box center [715, 100] width 242 height 10
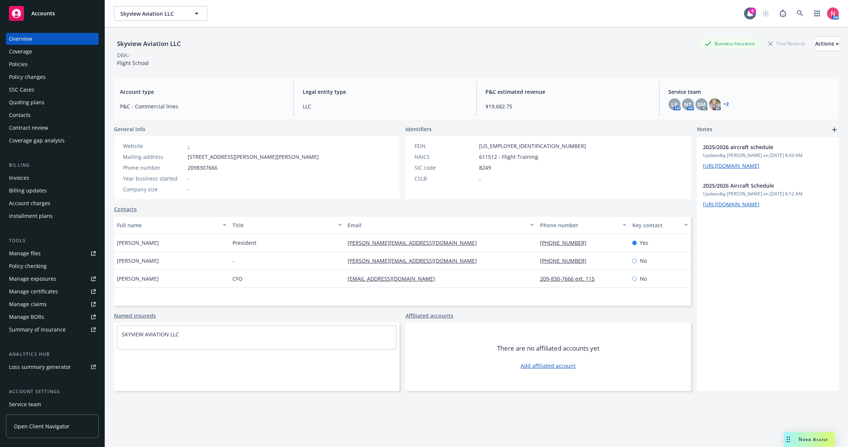
click at [53, 66] on div "Policies" at bounding box center [52, 64] width 87 height 12
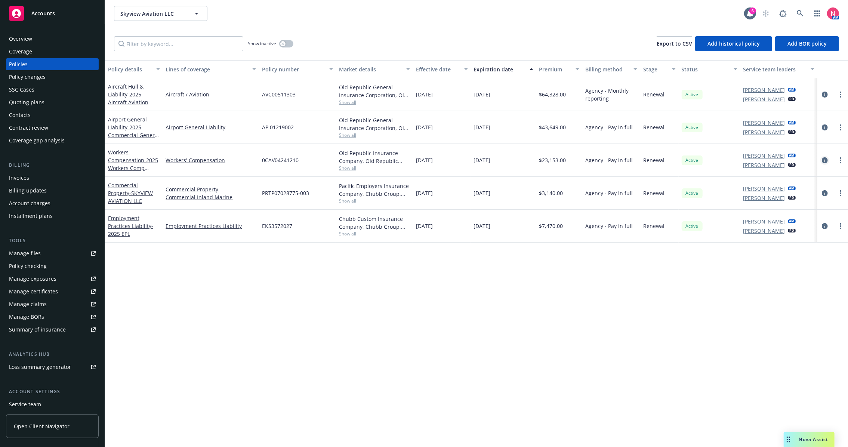
click at [824, 158] on icon "circleInformation" at bounding box center [825, 160] width 6 height 6
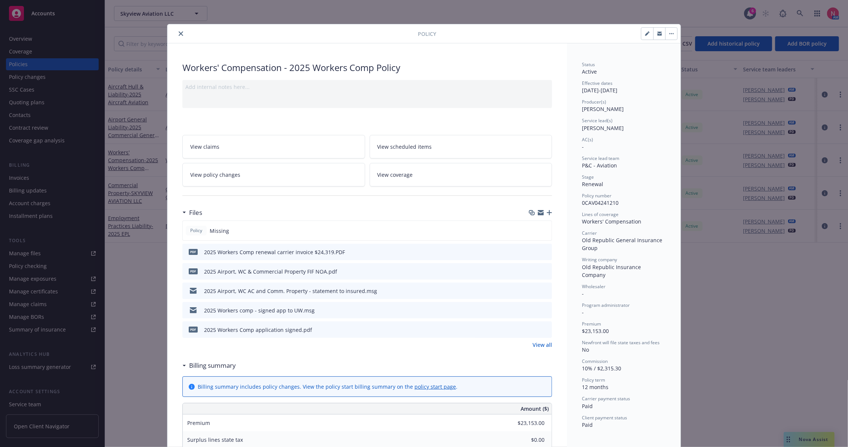
click at [531, 311] on icon "download file" at bounding box center [533, 310] width 6 height 6
